Goal: Task Accomplishment & Management: Manage account settings

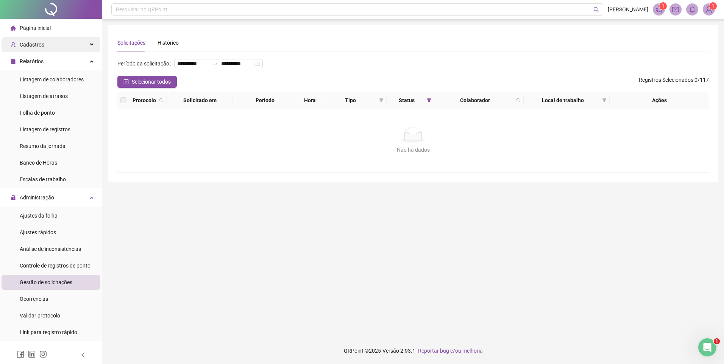
click at [41, 42] on span "Cadastros" at bounding box center [32, 45] width 25 height 6
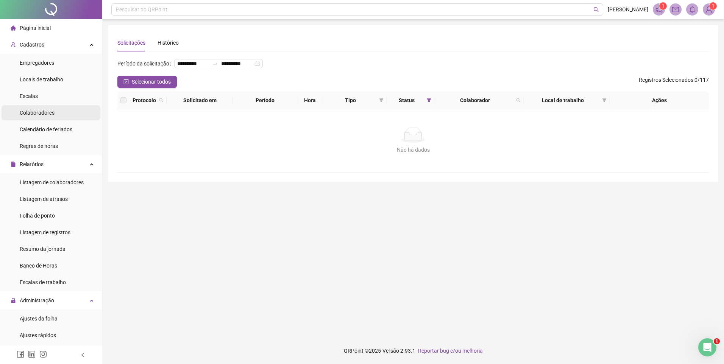
click at [51, 110] on span "Colaboradores" at bounding box center [37, 113] width 35 height 6
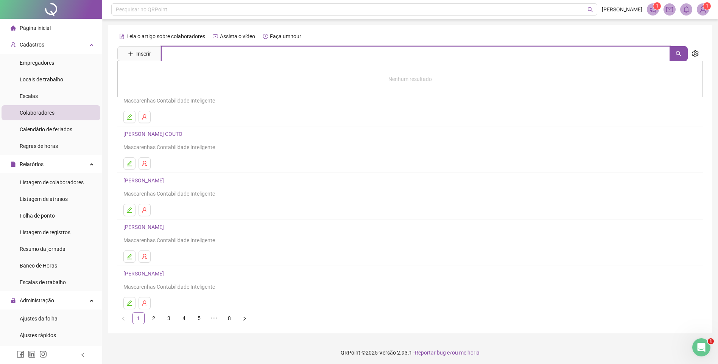
click at [176, 50] on input "text" at bounding box center [415, 53] width 509 height 15
type input "*******"
click at [152, 81] on div "[PERSON_NAME]" at bounding box center [410, 76] width 586 height 31
click at [165, 73] on div "Leia o artigo sobre colaboradores Assista o vídeo Faça um tour Inserir ******* …" at bounding box center [410, 177] width 586 height 294
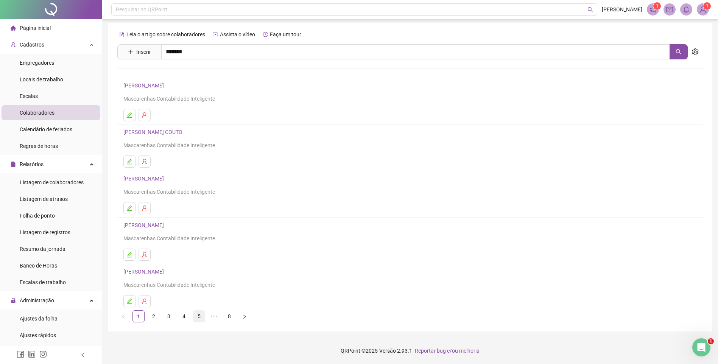
click at [202, 320] on link "5" at bounding box center [198, 316] width 11 height 11
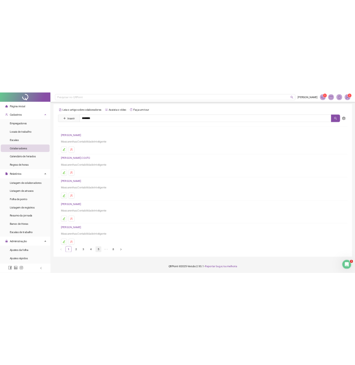
scroll to position [0, 0]
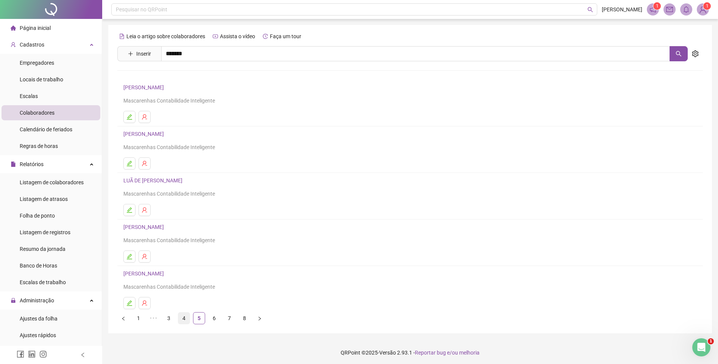
click at [187, 316] on link "4" at bounding box center [183, 318] width 11 height 11
click at [165, 320] on link "3" at bounding box center [168, 318] width 11 height 11
click at [198, 317] on link "5" at bounding box center [198, 318] width 11 height 11
click at [218, 316] on link "6" at bounding box center [214, 318] width 11 height 11
click at [212, 318] on link "7" at bounding box center [214, 318] width 11 height 11
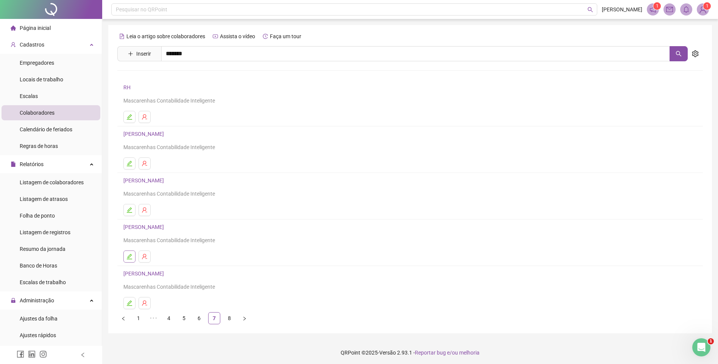
click at [124, 256] on button "button" at bounding box center [129, 257] width 12 height 12
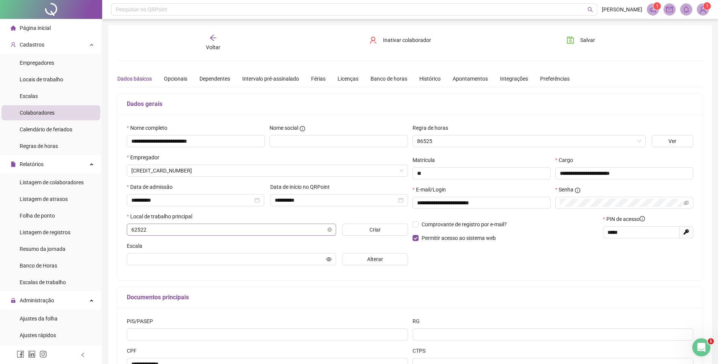
type input "**********"
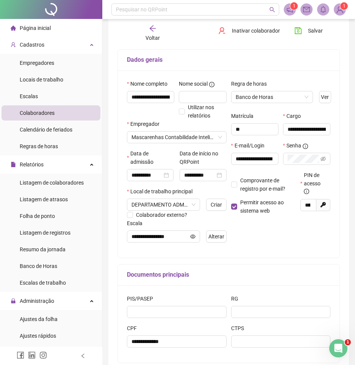
scroll to position [8, 0]
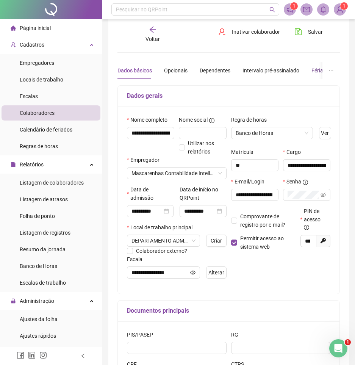
click at [317, 67] on div "Férias" at bounding box center [318, 70] width 14 height 8
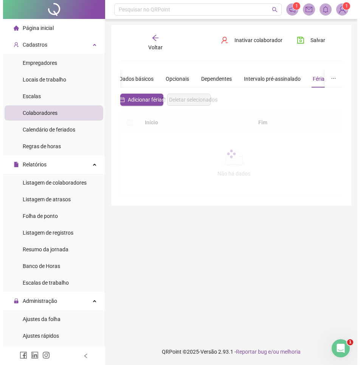
scroll to position [0, 0]
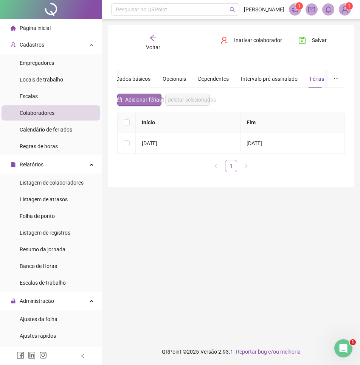
click at [134, 97] on span "Adicionar férias" at bounding box center [143, 99] width 37 height 8
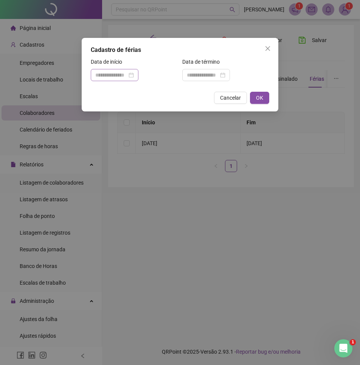
click at [121, 80] on div at bounding box center [115, 75] width 48 height 12
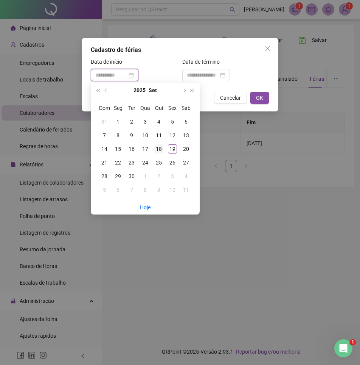
type input "**********"
click at [158, 147] on div "18" at bounding box center [158, 148] width 9 height 9
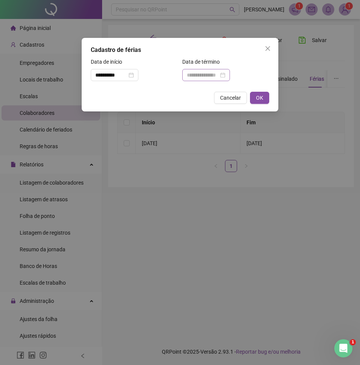
click at [230, 72] on div at bounding box center [206, 75] width 48 height 12
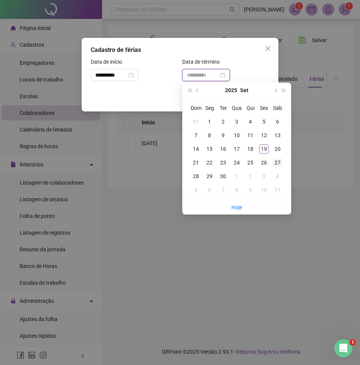
type input "**********"
click at [280, 165] on div "27" at bounding box center [277, 162] width 9 height 9
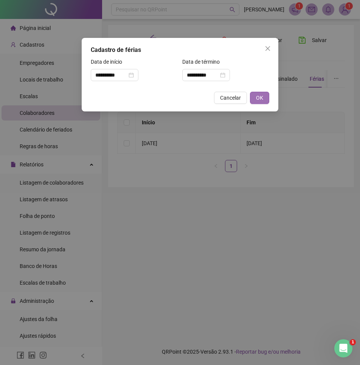
click at [265, 98] on button "OK" at bounding box center [259, 98] width 19 height 12
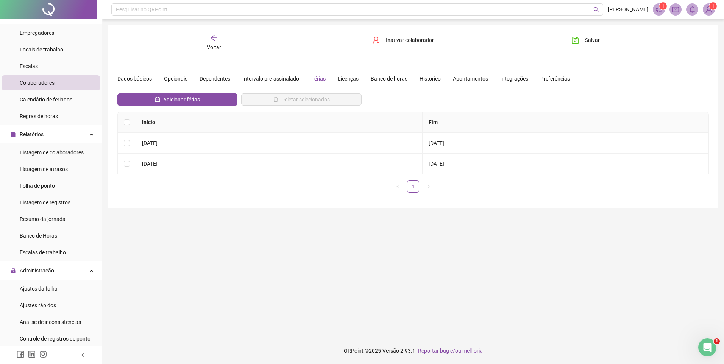
scroll to position [26, 0]
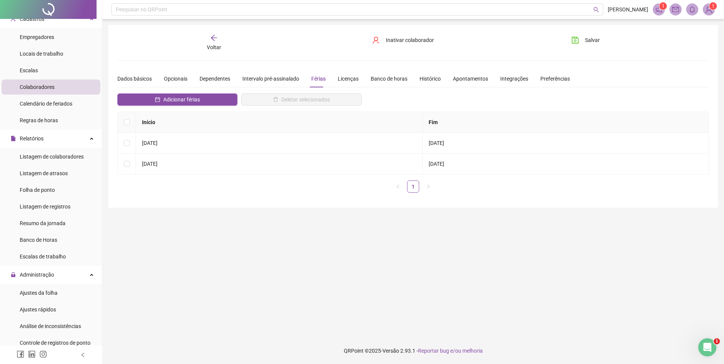
click at [204, 47] on div "Voltar" at bounding box center [214, 42] width 94 height 17
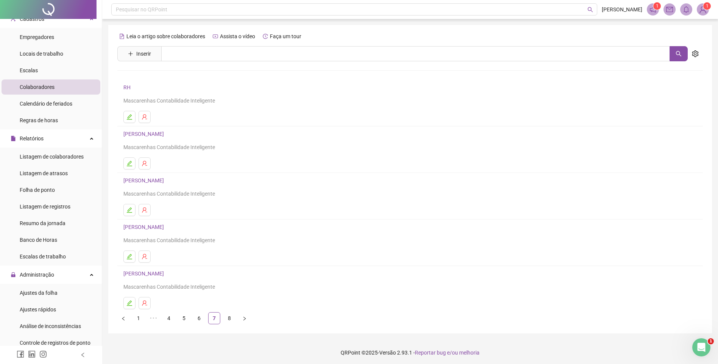
click at [134, 312] on li "[PERSON_NAME] DO NASCIMENTO Mascarenhas Contabilidade Inteligente" at bounding box center [410, 289] width 586 height 46
click at [136, 314] on link "1" at bounding box center [138, 318] width 11 height 11
click at [155, 317] on link "2" at bounding box center [153, 318] width 11 height 11
click at [127, 165] on icon "edit" at bounding box center [129, 164] width 6 height 6
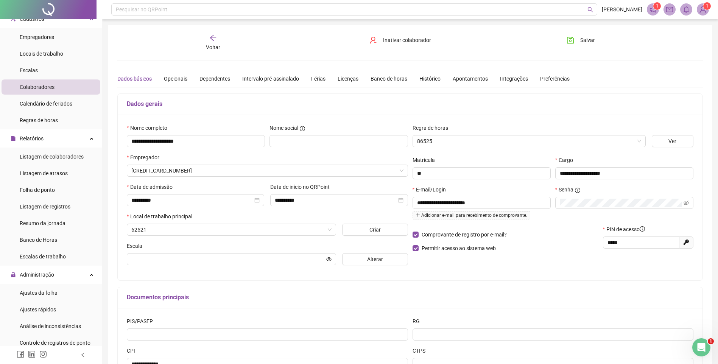
type input "**********"
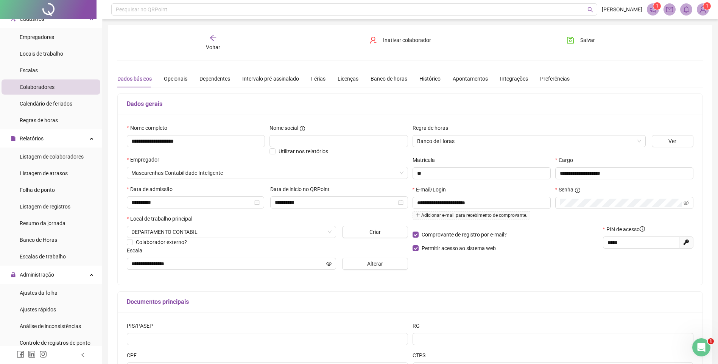
click at [309, 77] on div "Dados básicos Opcionais Dependentes Intervalo pré-assinalado Férias Licenças Ba…" at bounding box center [343, 78] width 452 height 17
click at [314, 77] on div "Férias" at bounding box center [318, 79] width 14 height 8
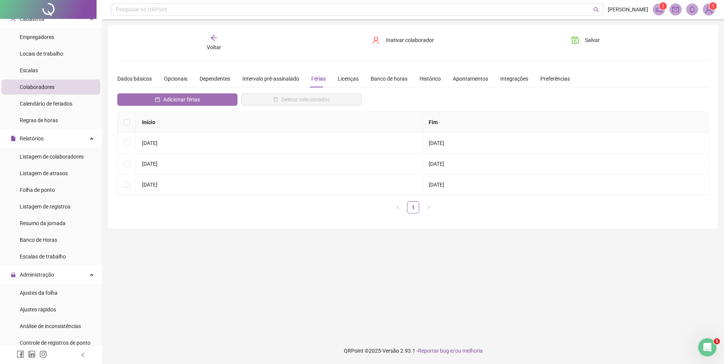
click at [208, 103] on button "Adicionar férias" at bounding box center [177, 100] width 120 height 12
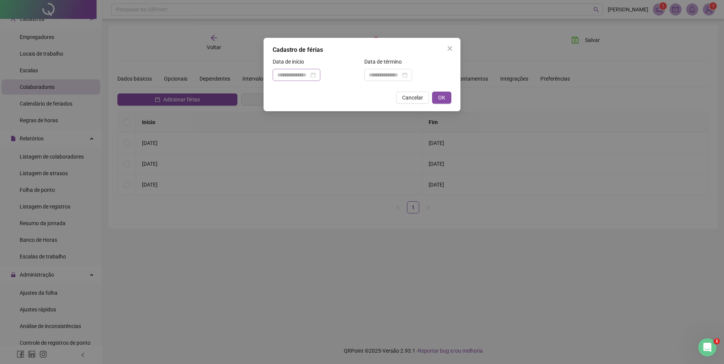
click at [316, 75] on div at bounding box center [296, 75] width 39 height 8
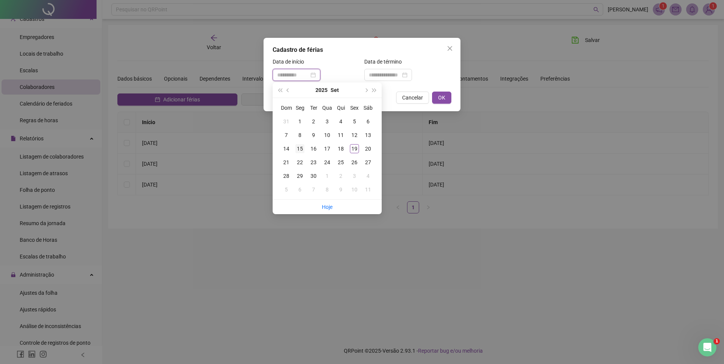
type input "**********"
click at [301, 149] on div "15" at bounding box center [299, 148] width 9 height 9
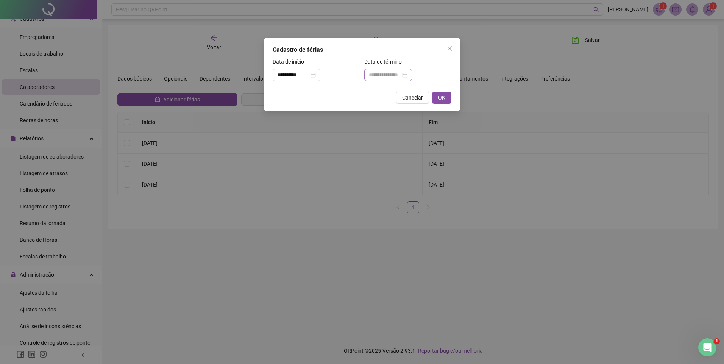
click at [412, 73] on div at bounding box center [388, 75] width 48 height 12
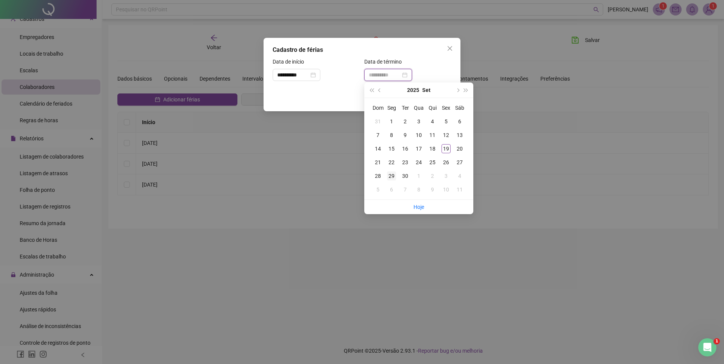
type input "**********"
click at [391, 176] on div "29" at bounding box center [391, 176] width 9 height 9
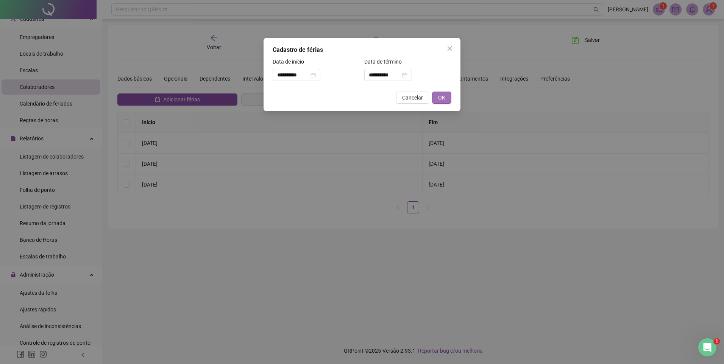
drag, startPoint x: 439, startPoint y: 87, endPoint x: 437, endPoint y: 95, distance: 8.2
click at [438, 92] on div "**********" at bounding box center [362, 74] width 197 height 73
click at [437, 95] on button "OK" at bounding box center [441, 98] width 19 height 12
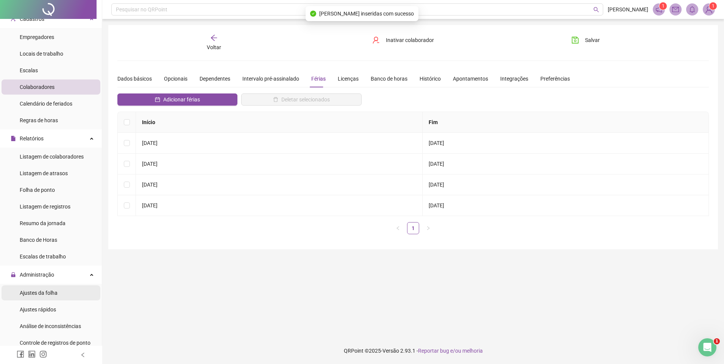
click at [58, 298] on li "Ajustes da folha" at bounding box center [51, 292] width 99 height 15
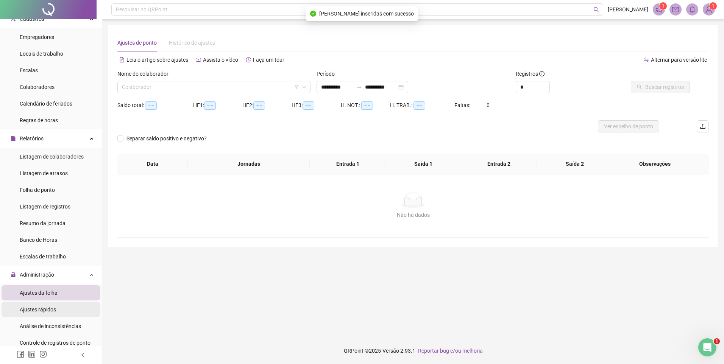
type input "**********"
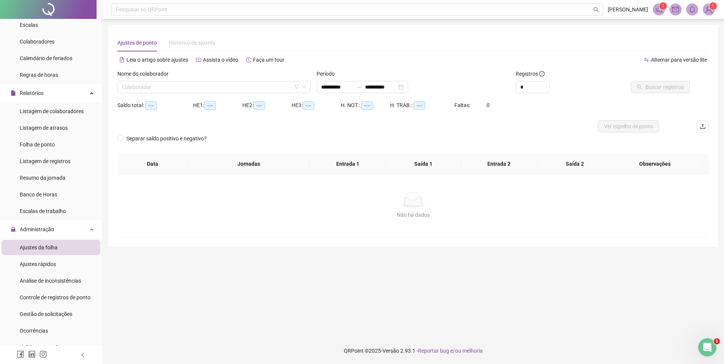
scroll to position [139, 0]
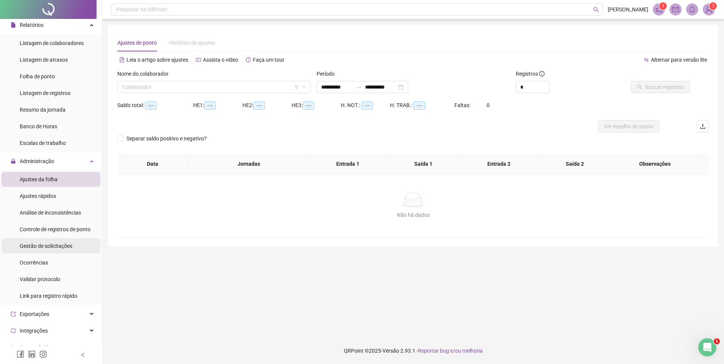
click at [51, 249] on span "Gestão de solicitações" at bounding box center [46, 246] width 53 height 6
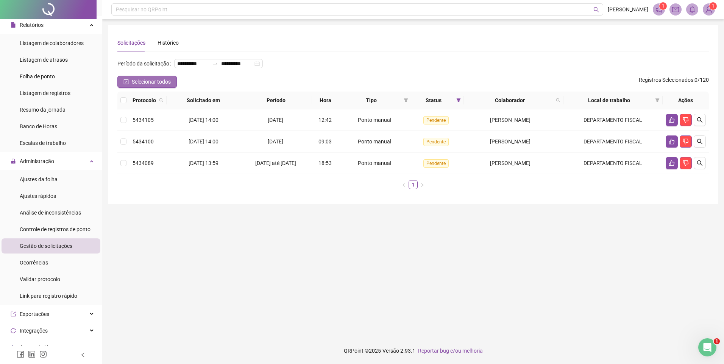
click at [136, 86] on span "Selecionar todos" at bounding box center [151, 82] width 39 height 8
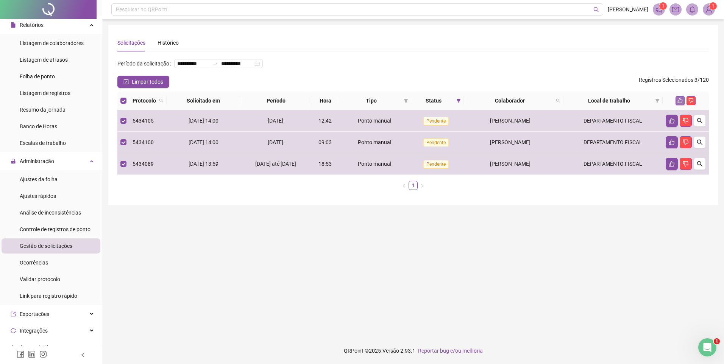
click at [680, 103] on icon "like" at bounding box center [679, 100] width 5 height 5
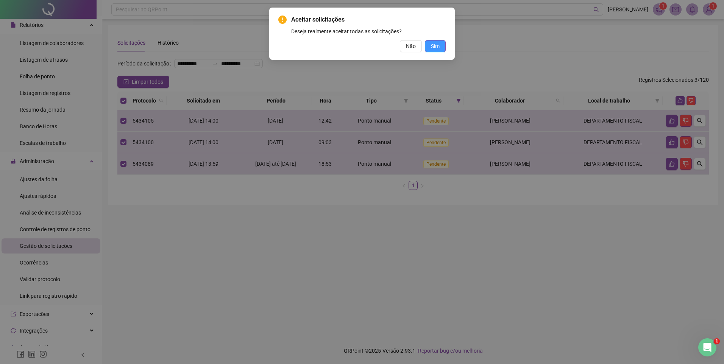
click at [442, 50] on button "Sim" at bounding box center [435, 46] width 21 height 12
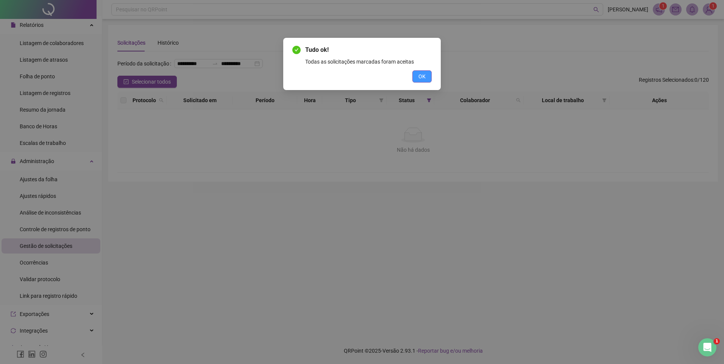
click at [429, 76] on button "OK" at bounding box center [421, 76] width 19 height 12
